Goal: Check status: Check status

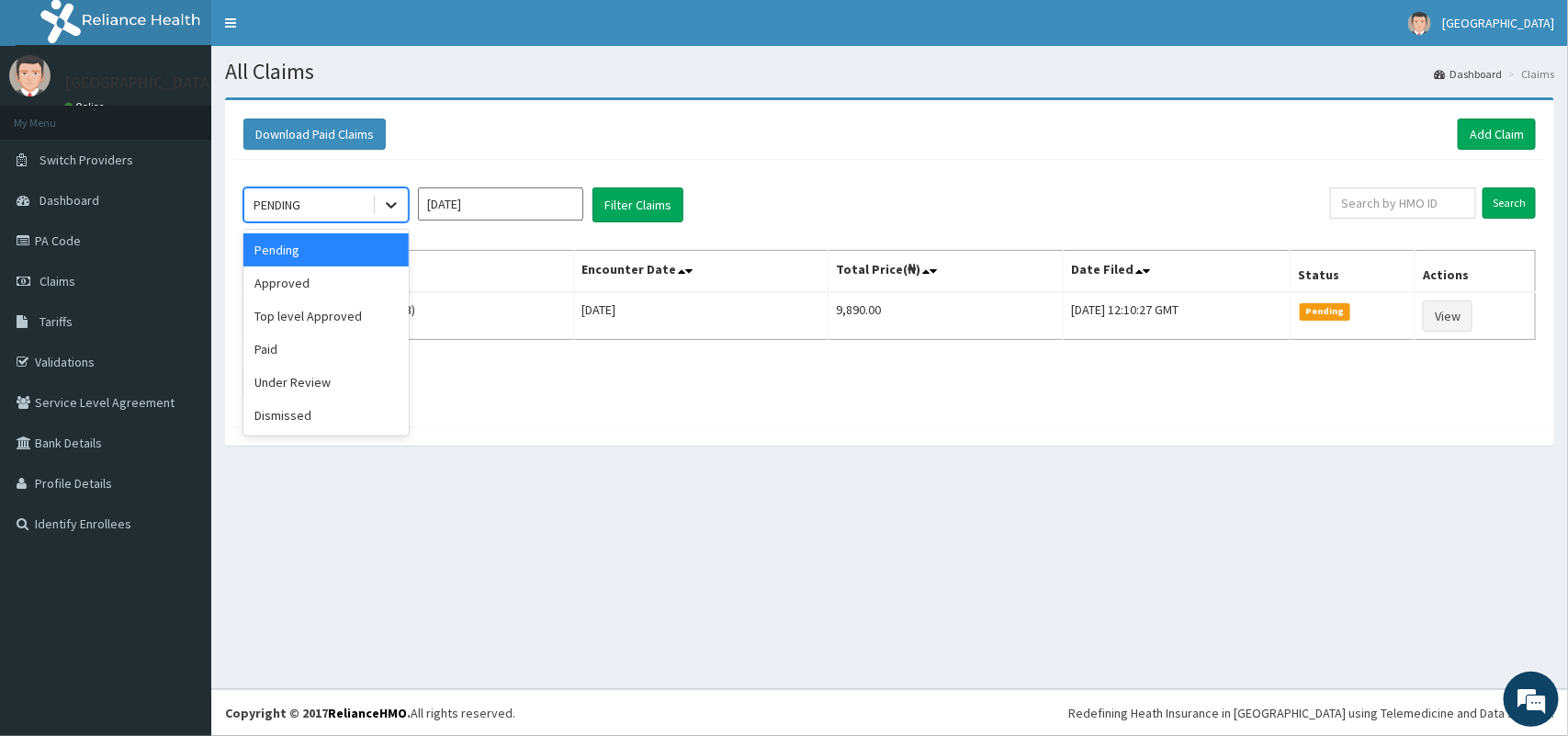
click at [395, 205] on icon at bounding box center [391, 206] width 11 height 6
click at [356, 281] on div "Approved" at bounding box center [325, 283] width 166 height 33
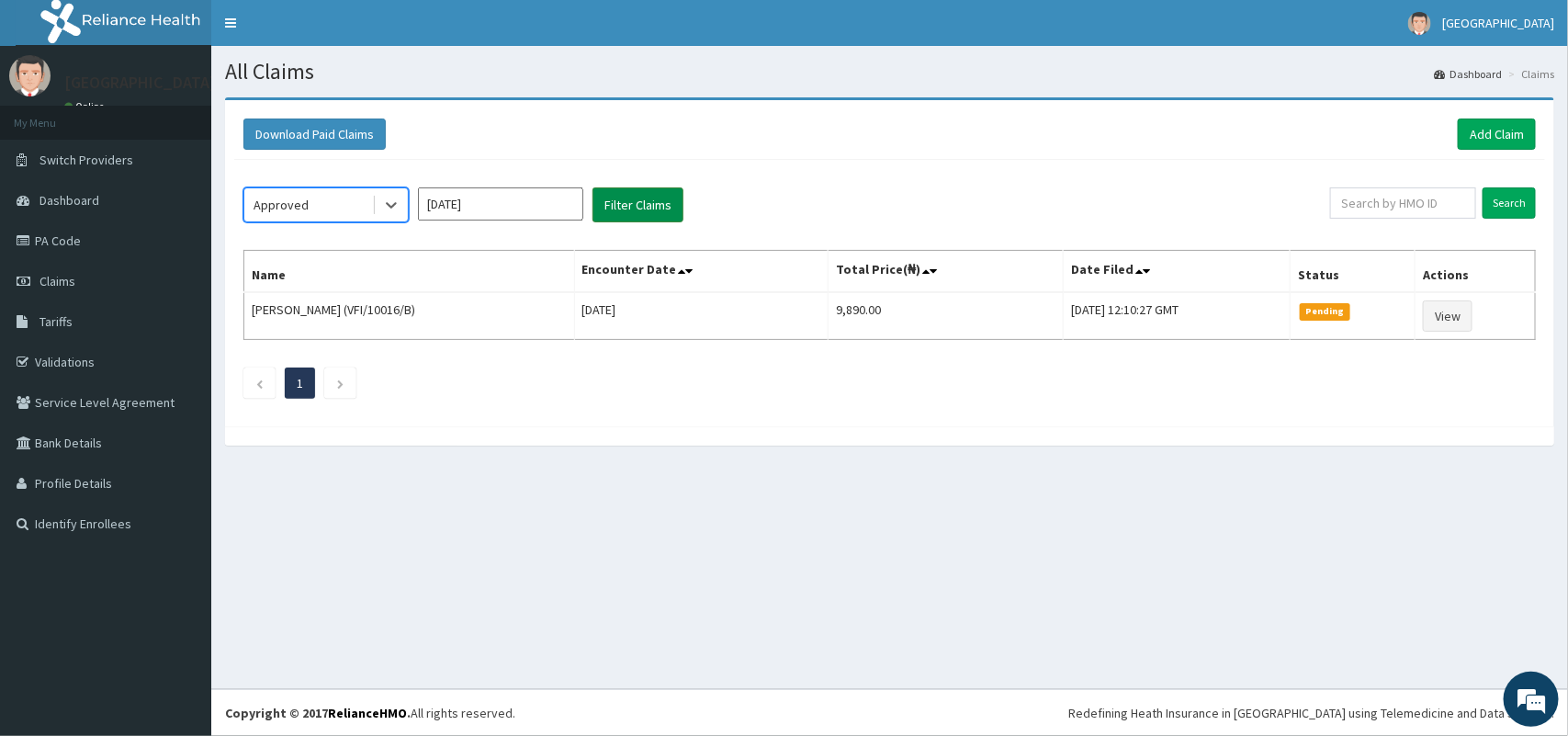
click at [653, 195] on button "Filter Claims" at bounding box center [639, 204] width 91 height 35
click at [637, 207] on button "Filter Claims" at bounding box center [639, 204] width 91 height 35
click at [384, 214] on icon at bounding box center [391, 204] width 19 height 19
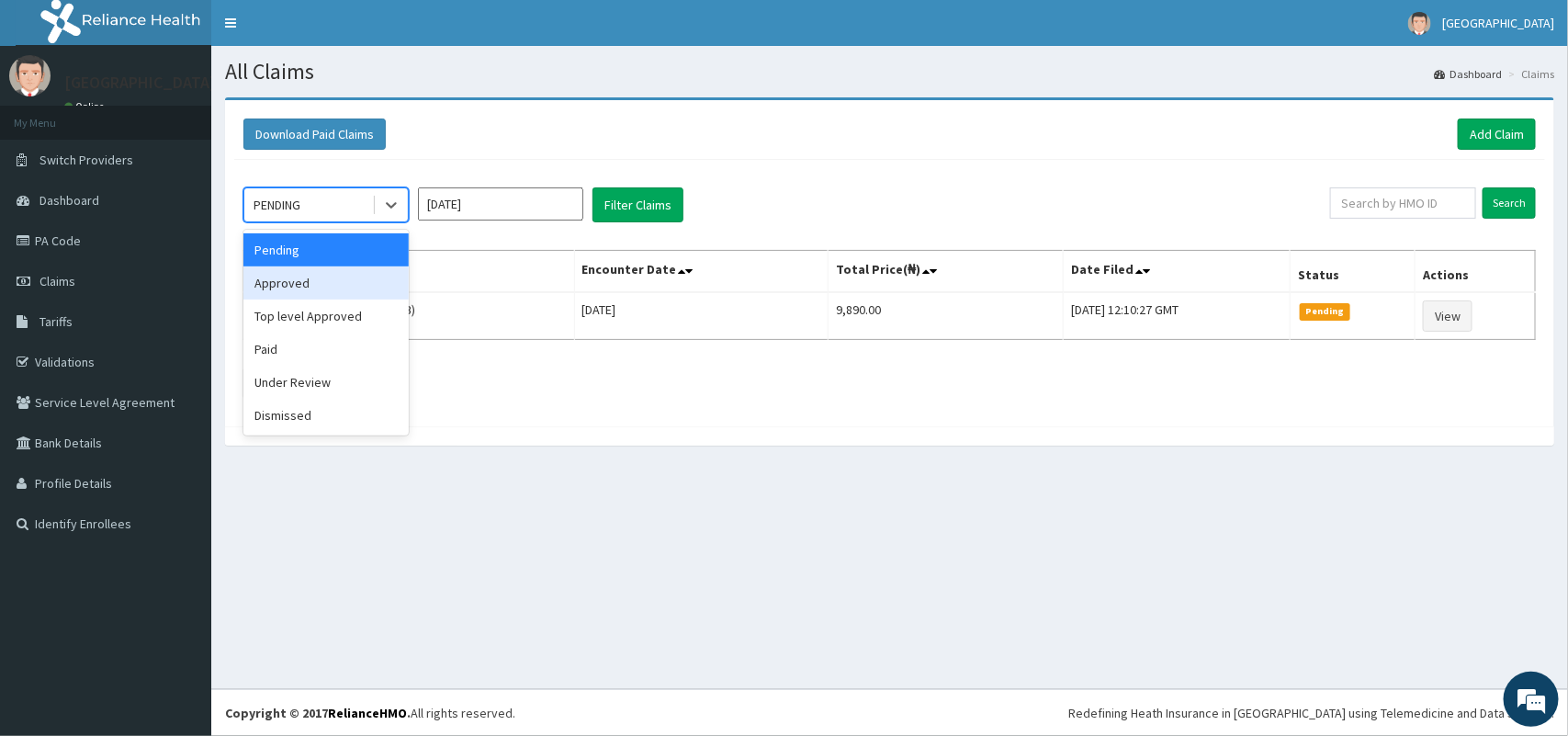
click at [343, 296] on div "Approved" at bounding box center [325, 283] width 166 height 33
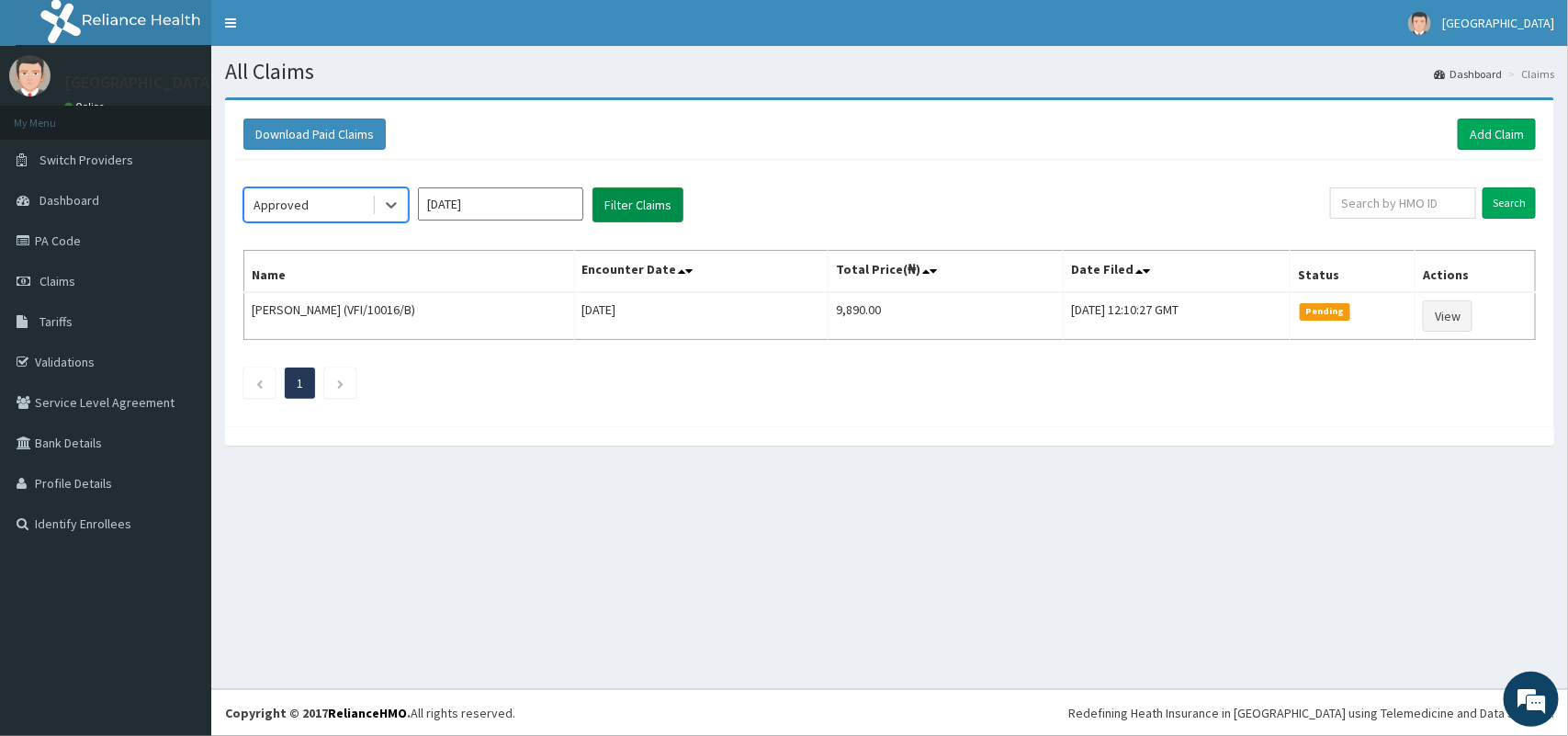
click at [618, 204] on button "Filter Claims" at bounding box center [639, 204] width 91 height 35
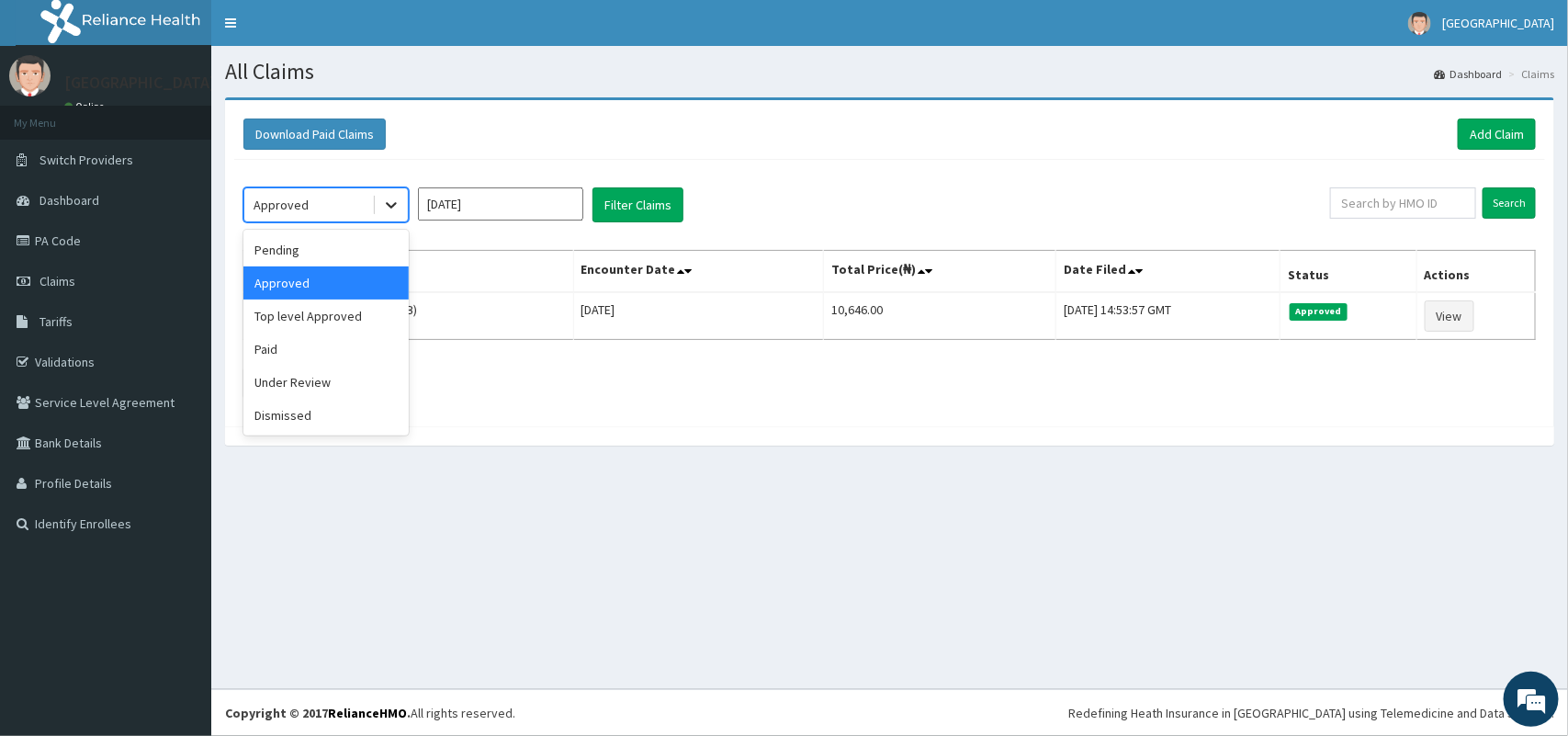
click at [392, 204] on icon at bounding box center [391, 204] width 19 height 19
click at [358, 374] on div "Under Review" at bounding box center [325, 382] width 166 height 33
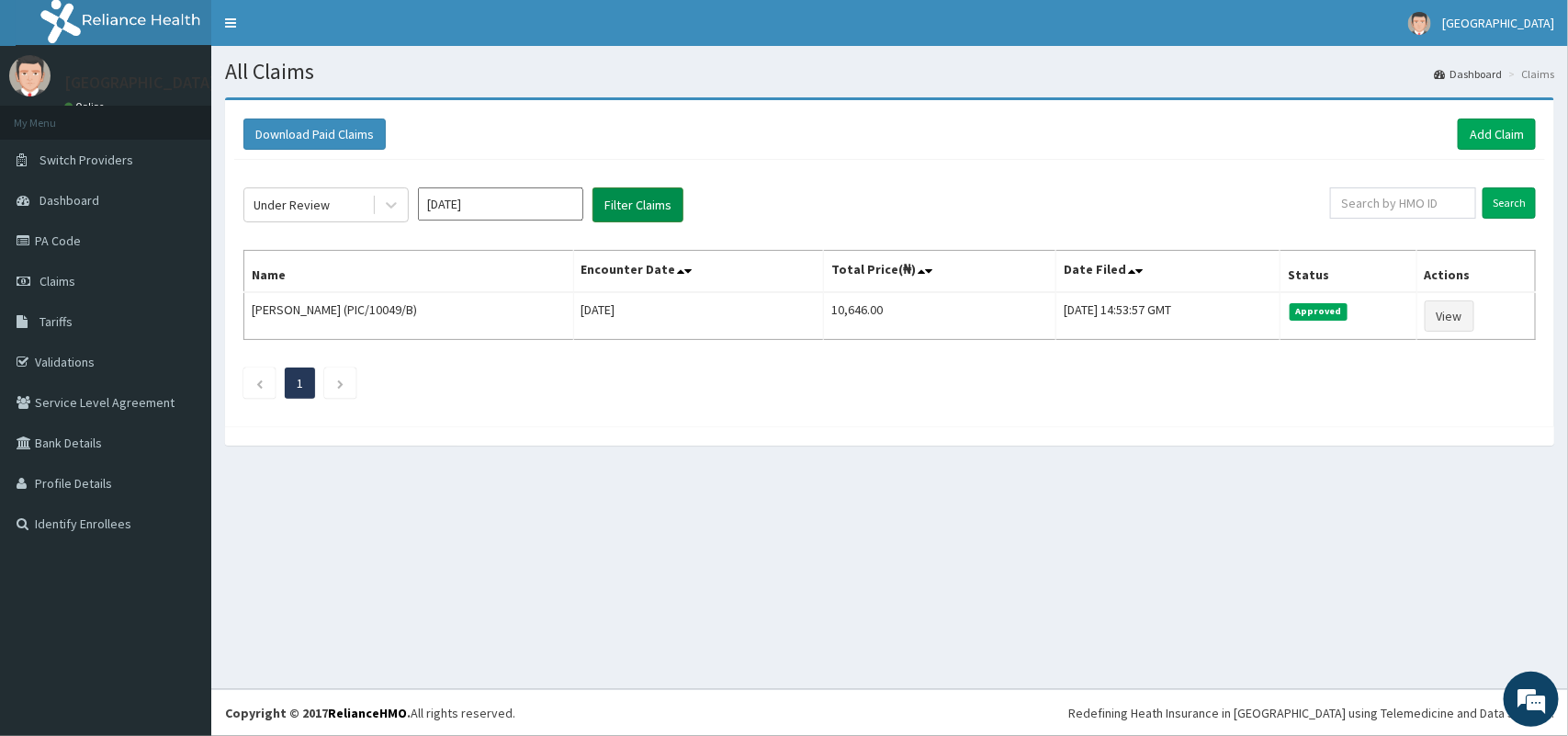
click at [627, 208] on button "Filter Claims" at bounding box center [639, 204] width 91 height 35
